Goal: Obtain resource: Download file/media

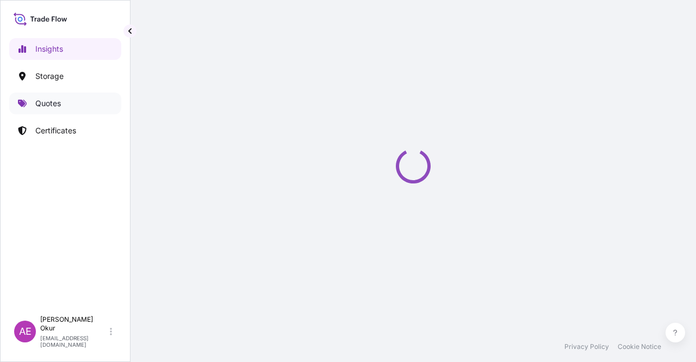
select select "2025"
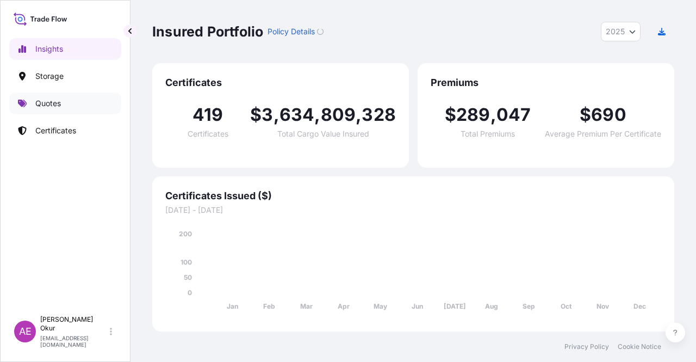
click at [68, 104] on link "Quotes" at bounding box center [65, 103] width 112 height 22
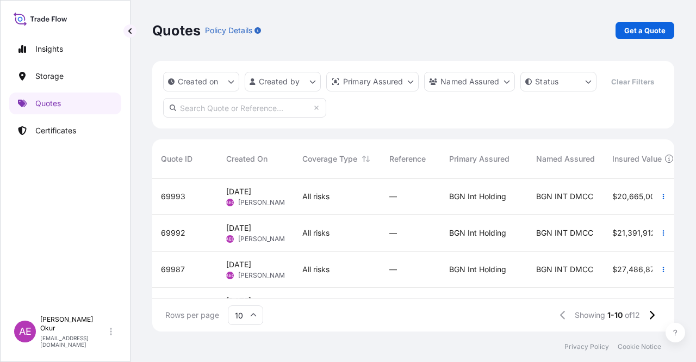
click at [331, 205] on div "All risks" at bounding box center [337, 196] width 87 height 36
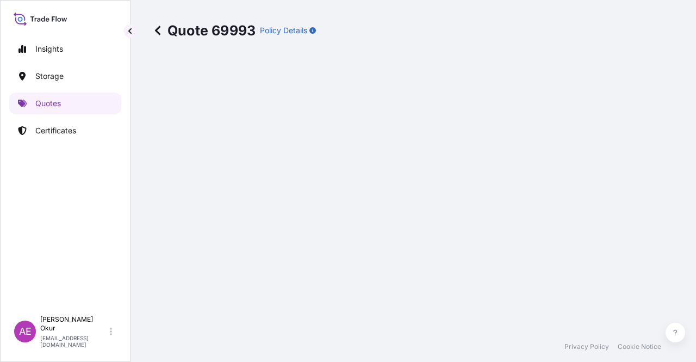
select select "Ocean Vessel"
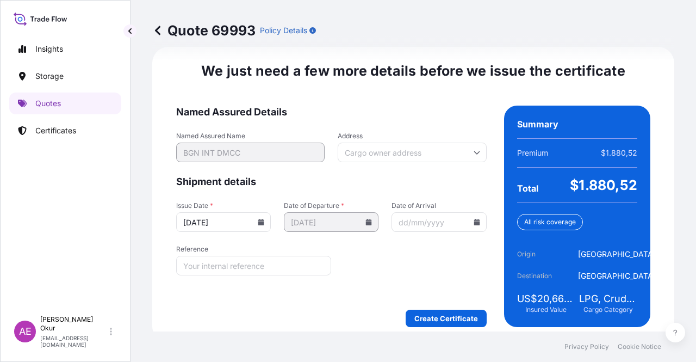
scroll to position [1369, 0]
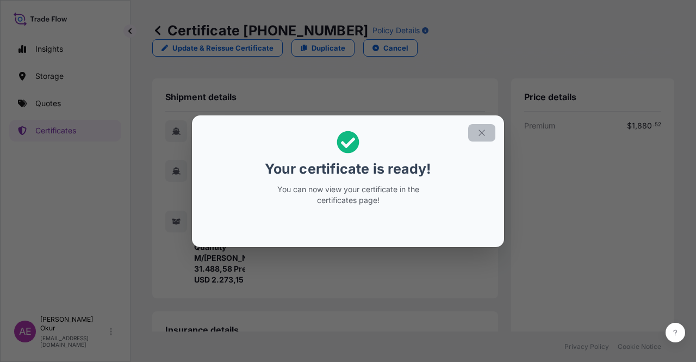
click at [487, 133] on button "button" at bounding box center [481, 132] width 27 height 17
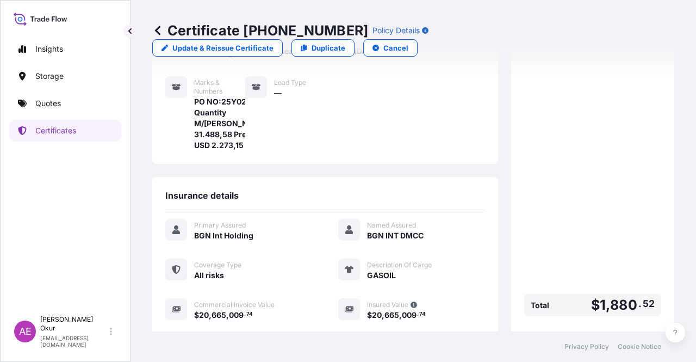
scroll to position [261, 0]
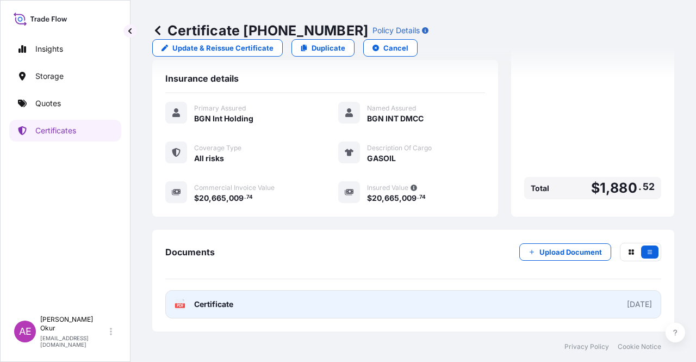
click at [214, 305] on span "Certificate" at bounding box center [213, 304] width 39 height 11
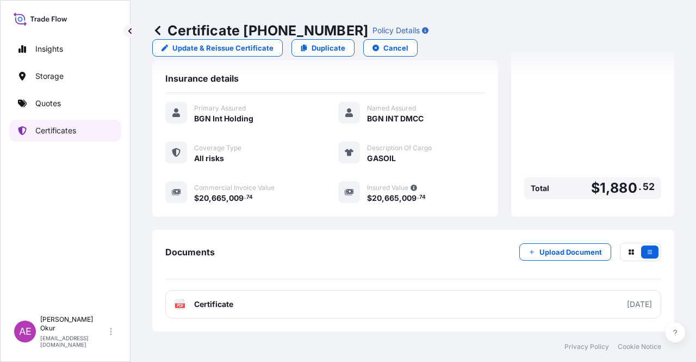
click at [56, 107] on p "Quotes" at bounding box center [48, 103] width 26 height 11
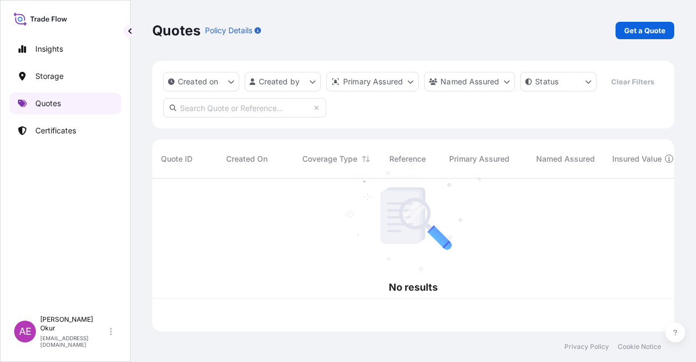
scroll to position [151, 513]
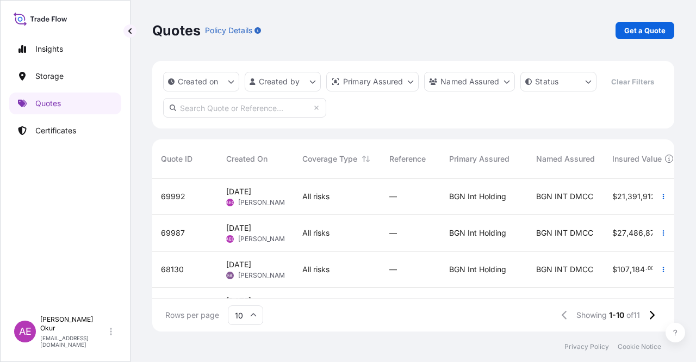
click at [399, 204] on div "—" at bounding box center [411, 196] width 60 height 36
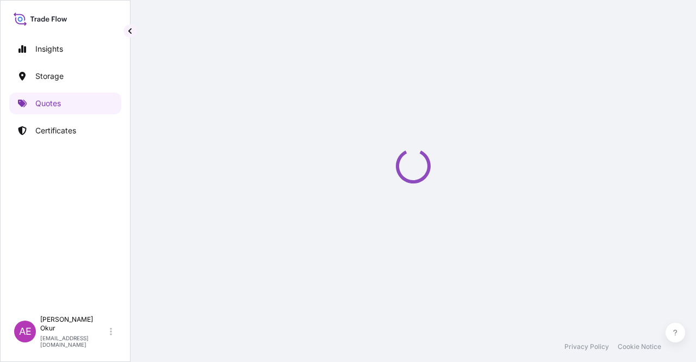
select select "Ocean Vessel"
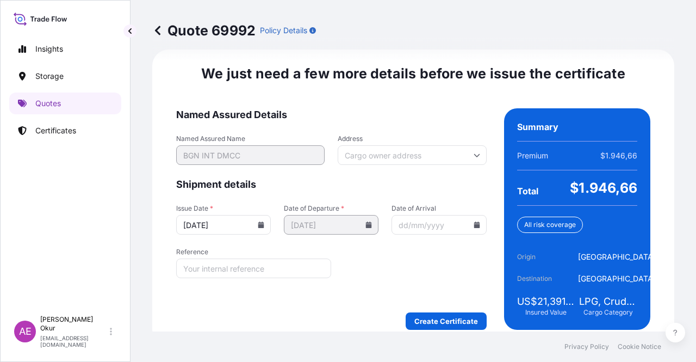
scroll to position [1362, 0]
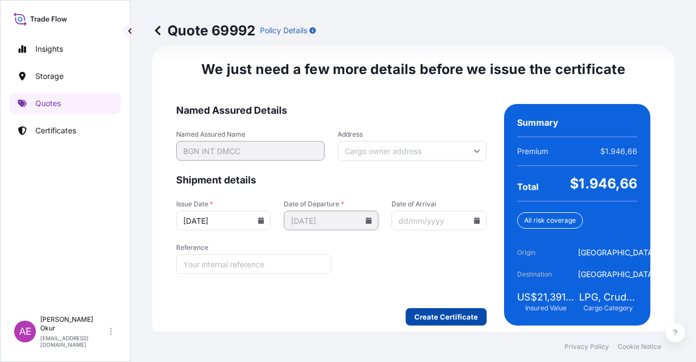
click at [420, 324] on div "We just need a few more details before we issue the certificate Named Assured D…" at bounding box center [413, 192] width 522 height 295
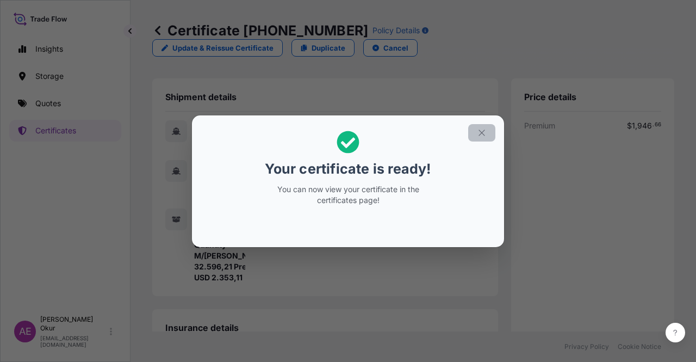
click at [480, 128] on icon "button" at bounding box center [482, 133] width 10 height 10
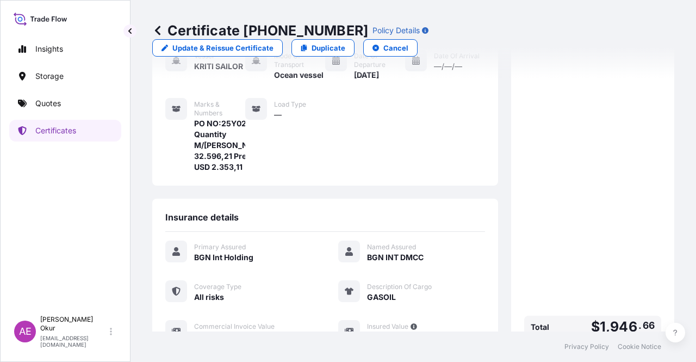
scroll to position [261, 0]
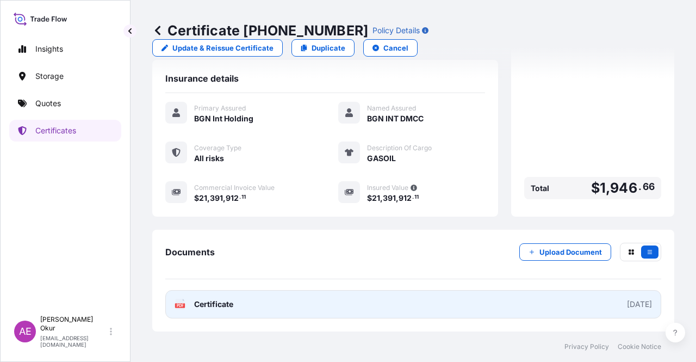
click at [238, 308] on link "PDF Certificate [DATE]" at bounding box center [413, 304] width 496 height 28
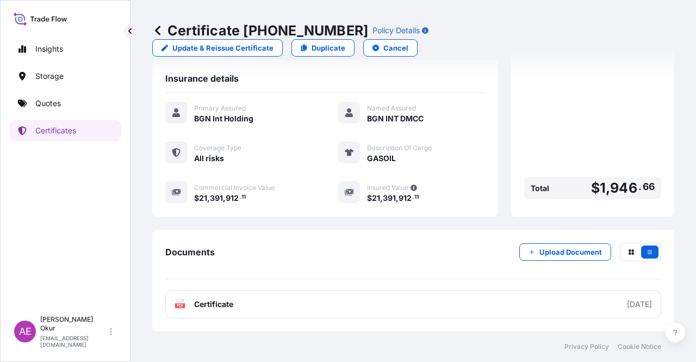
click at [65, 115] on div "Insights Storage Quotes Certificates" at bounding box center [65, 169] width 112 height 282
click at [67, 107] on link "Quotes" at bounding box center [65, 103] width 112 height 22
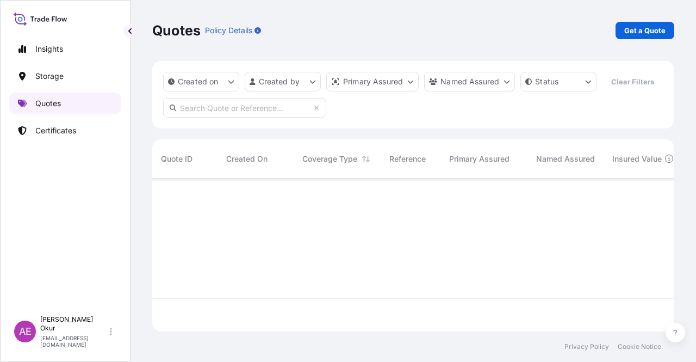
scroll to position [151, 513]
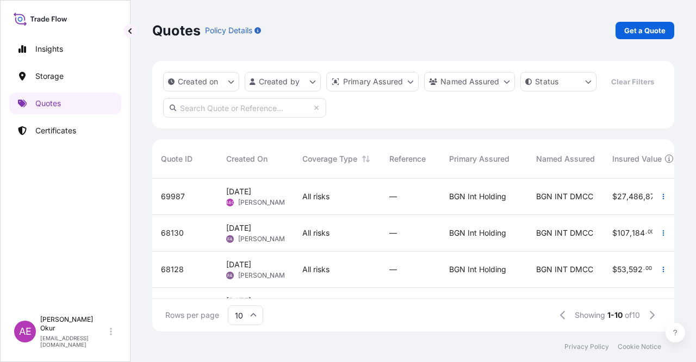
click at [251, 191] on span "[DATE]" at bounding box center [238, 191] width 25 height 11
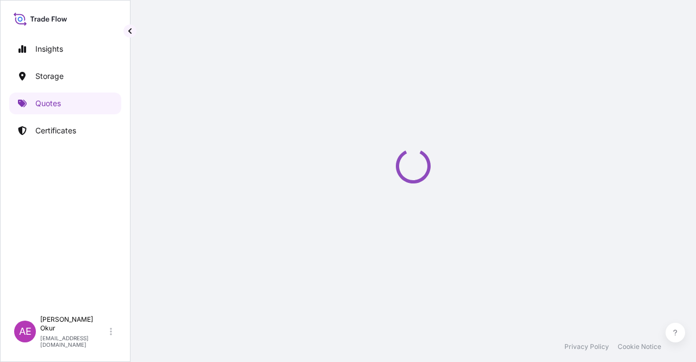
select select "Ocean Vessel"
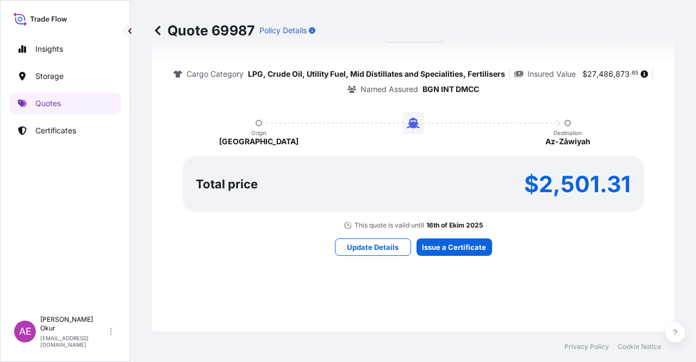
click at [458, 228] on p "16th of Ekim 2025" at bounding box center [454, 225] width 57 height 9
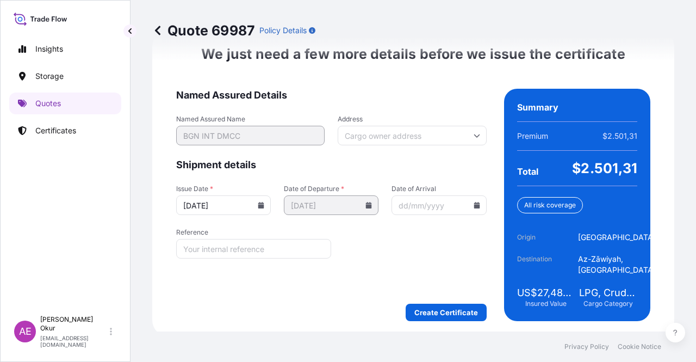
scroll to position [1390, 0]
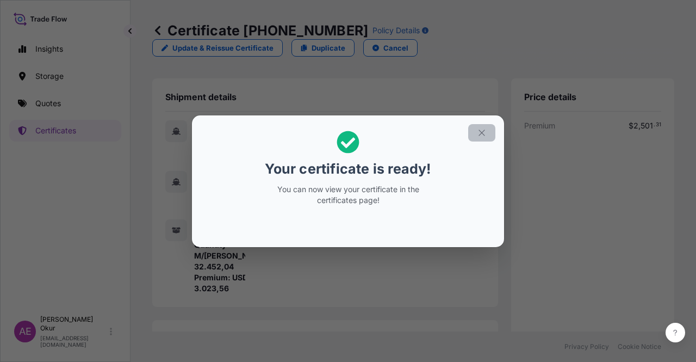
click at [494, 130] on button "button" at bounding box center [481, 132] width 27 height 17
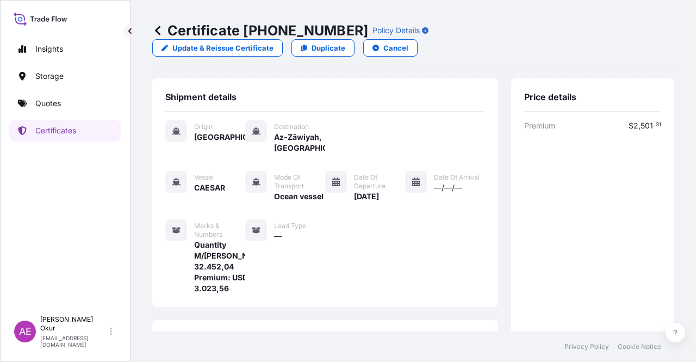
click at [490, 128] on div "Shipment details Origin [GEOGRAPHIC_DATA] Destination Az-Zāwiyah, [GEOGRAPHIC_D…" at bounding box center [325, 192] width 346 height 228
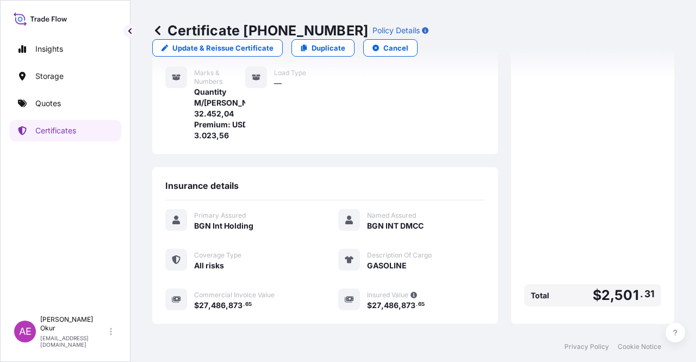
scroll to position [261, 0]
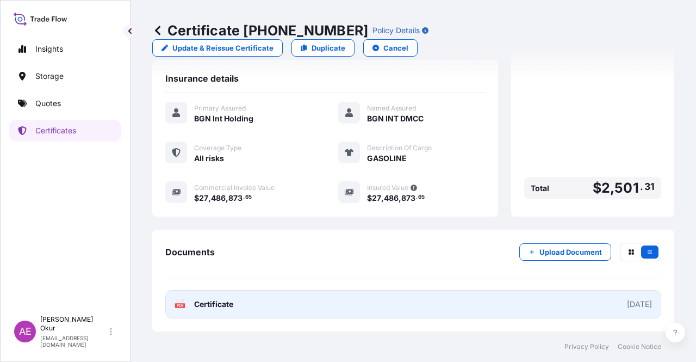
click at [203, 301] on span "Certificate" at bounding box center [213, 304] width 39 height 11
